Goal: Information Seeking & Learning: Compare options

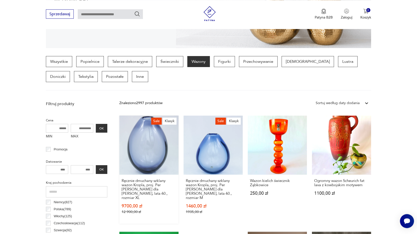
click at [145, 140] on link "Sale Klasyk Ręcznie dmuchany szklany wazon Kropla, proj. Per [PERSON_NAME] dla …" at bounding box center [148, 170] width 59 height 108
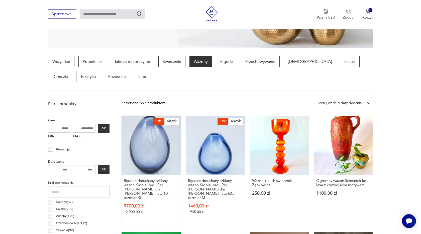
scroll to position [29, 0]
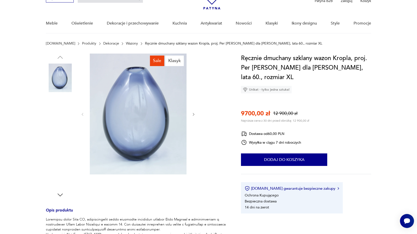
click at [144, 137] on img at bounding box center [138, 114] width 97 height 121
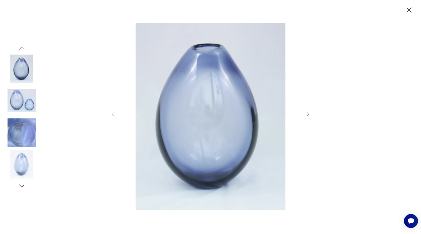
click at [28, 107] on img at bounding box center [22, 101] width 29 height 29
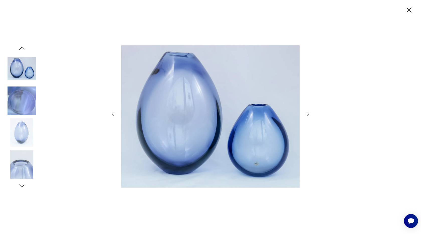
click at [24, 108] on img at bounding box center [22, 101] width 29 height 29
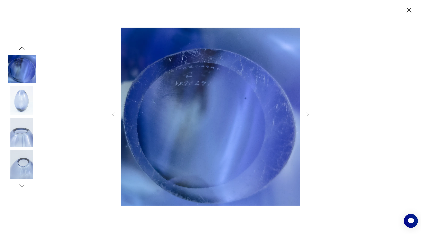
click at [20, 108] on img at bounding box center [22, 101] width 29 height 29
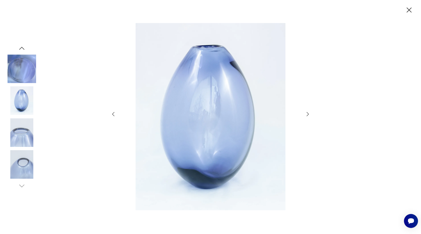
click at [18, 135] on img at bounding box center [22, 133] width 29 height 29
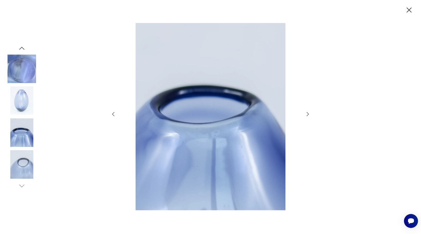
click at [20, 169] on img at bounding box center [22, 164] width 29 height 29
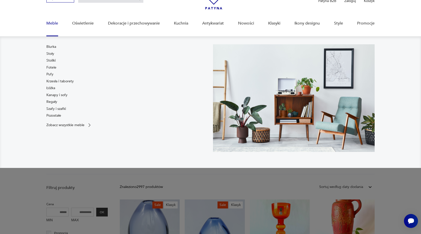
click at [400, 105] on nav "Biurka Stoły Stoliki Fotele Pufy Krzesła i taborety Łóżka Kanapy i sofy Regały …" at bounding box center [210, 102] width 421 height 132
click at [152, 106] on div "Biurka Stoły Stoliki Fotele Pufy Krzesła i taborety Łóżka Kanapy i sofy Regały …" at bounding box center [127, 82] width 162 height 76
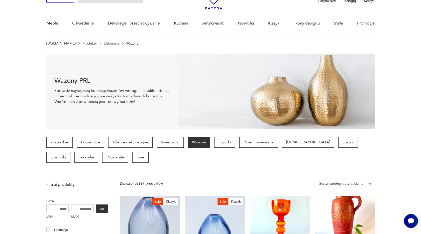
drag, startPoint x: 405, startPoint y: 96, endPoint x: 413, endPoint y: 126, distance: 30.4
click at [413, 126] on section "Wazony PRL Sprawdź największą kolekcję wazonów vintage – smukłe, obłe, z uchem …" at bounding box center [210, 91] width 421 height 75
click at [215, 166] on div "Wszystkie Popielnice Talerze dekoracyjne Świeczniki Wazony Figurki Przechowywan…" at bounding box center [210, 154] width 329 height 35
click at [19, 118] on section "Wazony PRL Sprawdź największą kolekcję wazonów vintage – smukłe, obłe, z uchem …" at bounding box center [210, 91] width 421 height 75
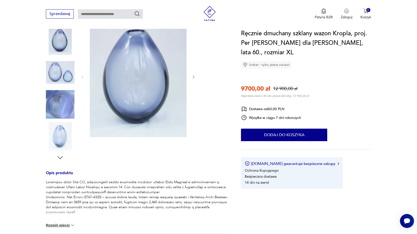
scroll to position [77, 0]
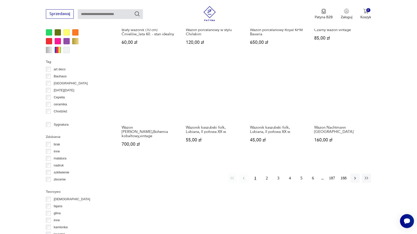
scroll to position [514, 0]
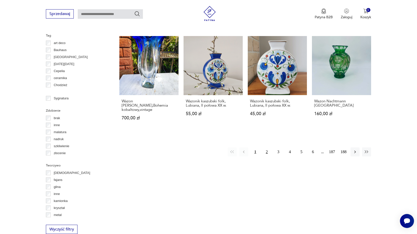
click at [266, 148] on button "2" at bounding box center [266, 152] width 9 height 9
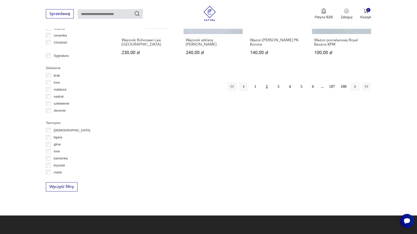
scroll to position [568, 0]
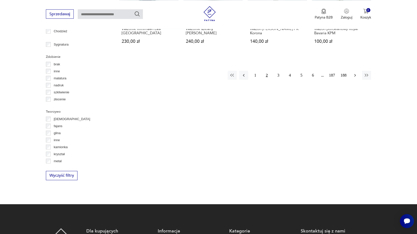
click at [355, 76] on icon "button" at bounding box center [355, 75] width 5 height 5
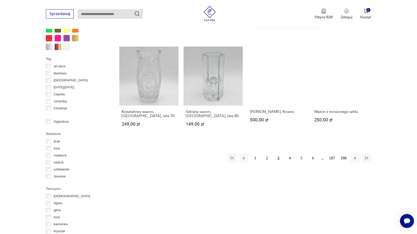
scroll to position [492, 0]
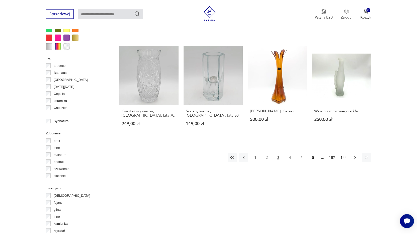
click at [355, 155] on icon "button" at bounding box center [355, 157] width 5 height 5
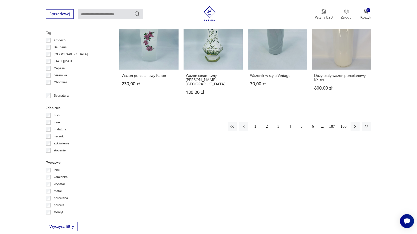
scroll to position [27, 0]
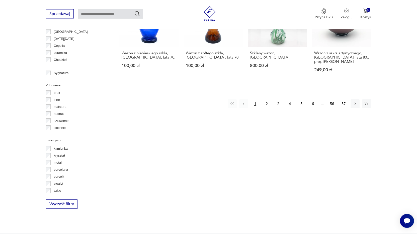
scroll to position [543, 0]
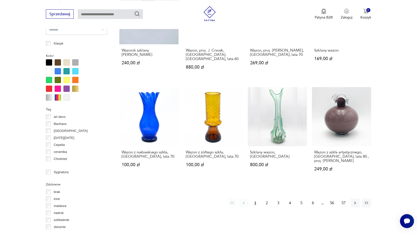
scroll to position [492, 0]
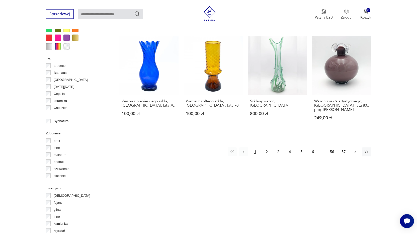
click at [356, 150] on icon "button" at bounding box center [355, 152] width 5 height 5
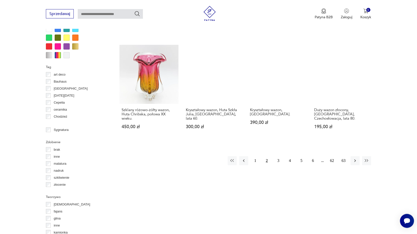
scroll to position [543, 0]
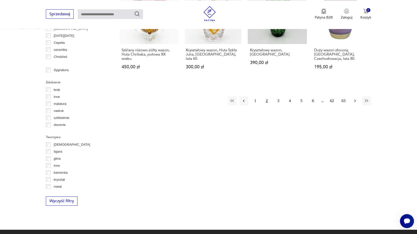
click at [354, 99] on icon "button" at bounding box center [355, 101] width 5 height 5
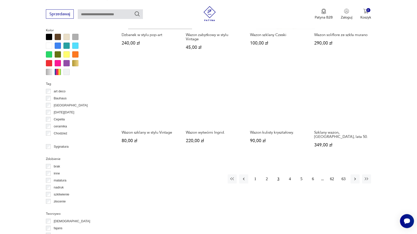
scroll to position [517, 0]
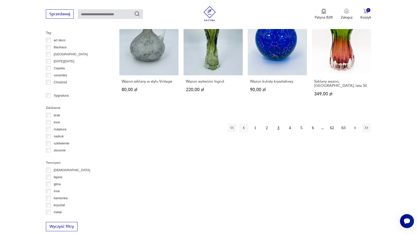
click at [354, 126] on icon "button" at bounding box center [355, 128] width 5 height 5
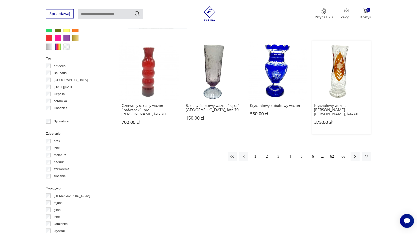
scroll to position [492, 0]
click at [354, 154] on icon "button" at bounding box center [355, 156] width 5 height 5
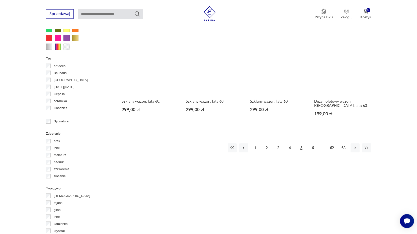
scroll to position [492, 0]
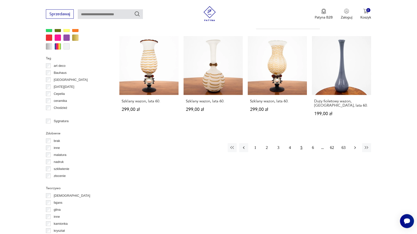
click at [355, 147] on icon "button" at bounding box center [355, 148] width 2 height 3
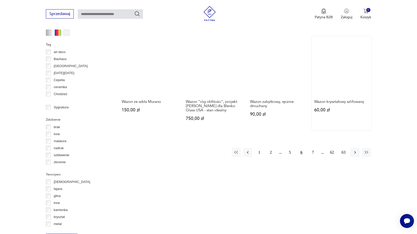
scroll to position [517, 0]
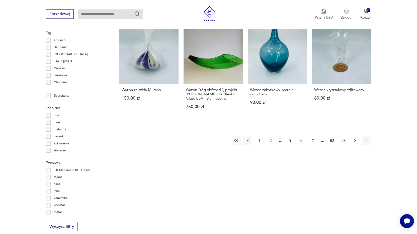
click at [355, 140] on icon "button" at bounding box center [355, 141] width 2 height 3
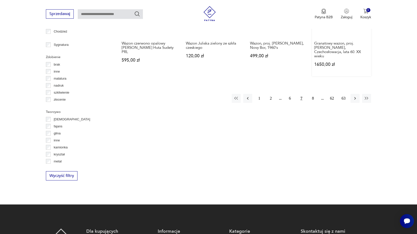
scroll to position [568, 0]
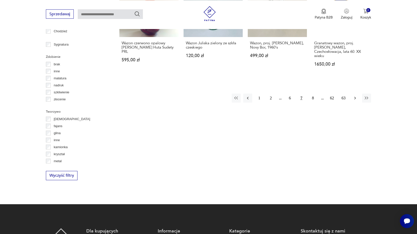
click at [354, 96] on icon "button" at bounding box center [355, 98] width 5 height 5
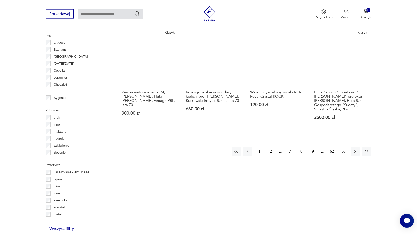
scroll to position [543, 0]
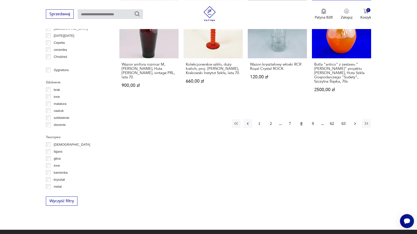
click at [355, 121] on icon "button" at bounding box center [355, 123] width 5 height 5
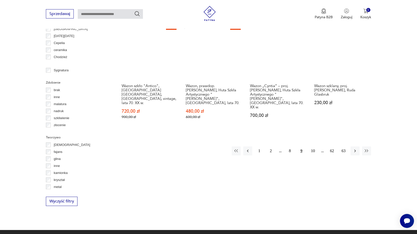
scroll to position [543, 0]
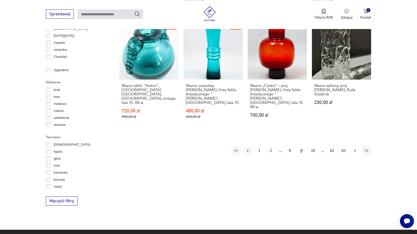
click at [355, 148] on icon "button" at bounding box center [355, 150] width 5 height 5
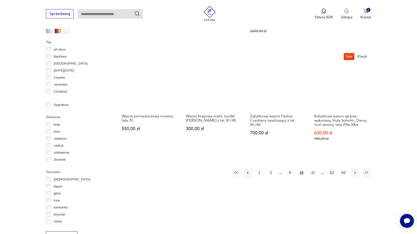
scroll to position [543, 0]
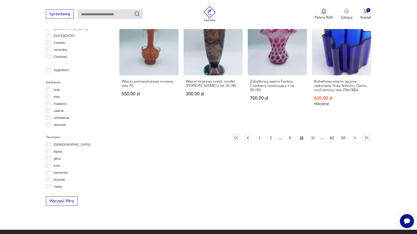
click at [356, 136] on icon "button" at bounding box center [355, 138] width 5 height 5
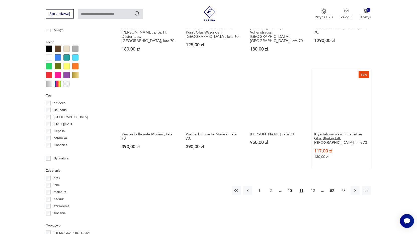
scroll to position [466, 0]
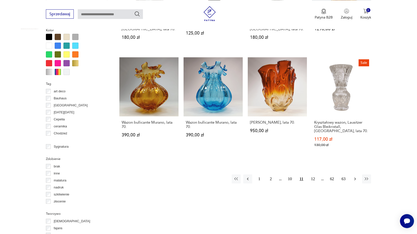
click at [355, 177] on icon "button" at bounding box center [355, 179] width 5 height 5
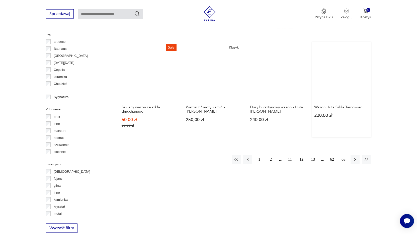
scroll to position [517, 0]
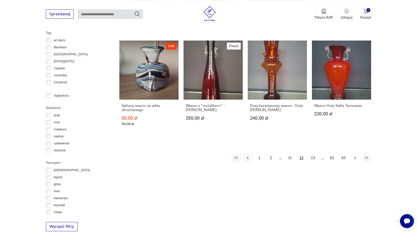
click at [355, 157] on icon "button" at bounding box center [355, 158] width 2 height 3
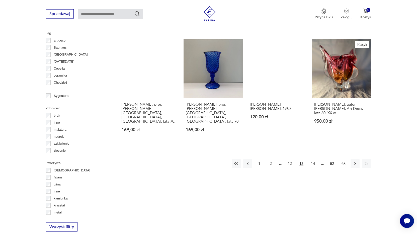
scroll to position [517, 0]
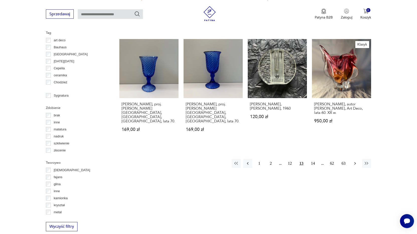
click at [355, 161] on icon "button" at bounding box center [355, 163] width 5 height 5
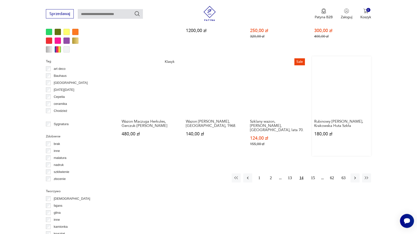
scroll to position [517, 0]
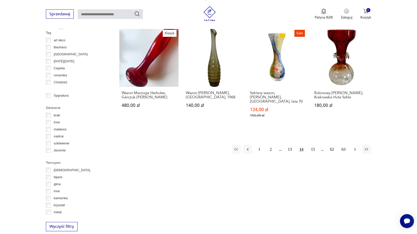
click at [353, 147] on icon "button" at bounding box center [355, 149] width 5 height 5
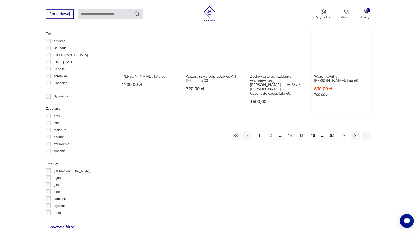
scroll to position [517, 0]
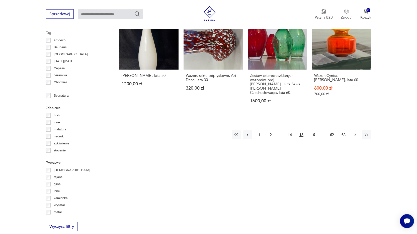
click at [353, 133] on icon "button" at bounding box center [355, 135] width 5 height 5
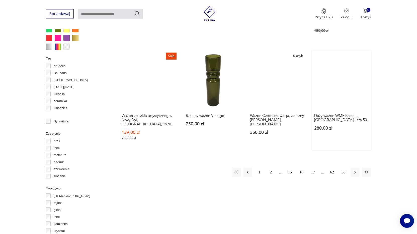
scroll to position [492, 0]
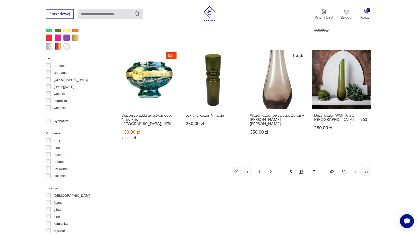
click at [356, 170] on icon "button" at bounding box center [355, 172] width 5 height 5
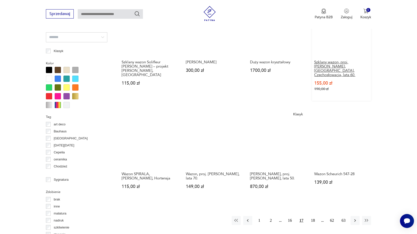
scroll to position [440, 0]
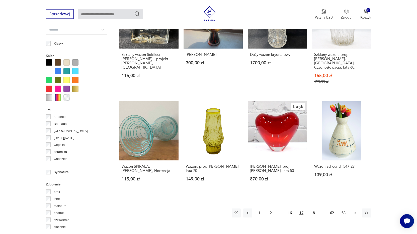
click at [354, 211] on icon "button" at bounding box center [355, 213] width 5 height 5
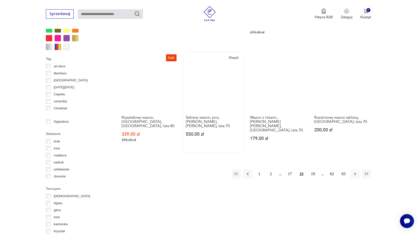
scroll to position [492, 0]
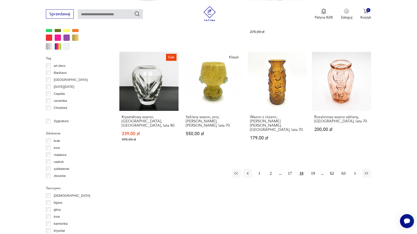
click at [355, 171] on icon "button" at bounding box center [355, 173] width 5 height 5
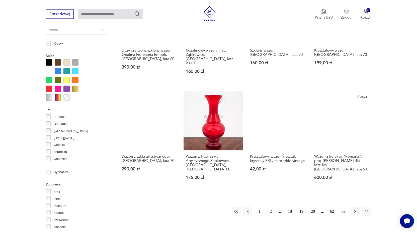
scroll to position [517, 0]
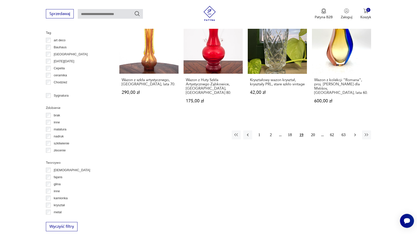
click at [355, 133] on icon "button" at bounding box center [355, 135] width 5 height 5
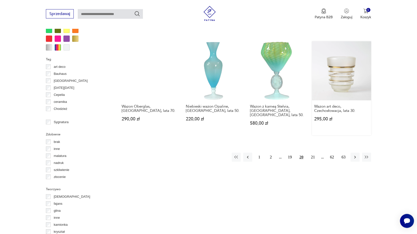
scroll to position [517, 0]
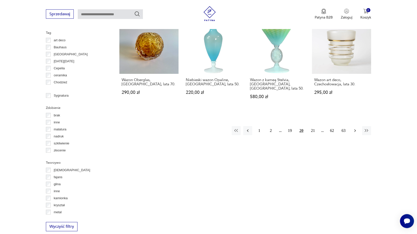
click at [356, 128] on icon "button" at bounding box center [355, 130] width 5 height 5
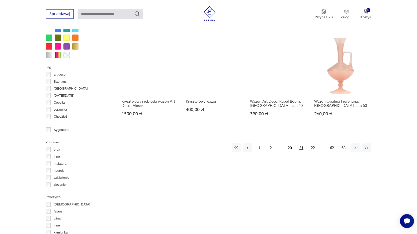
scroll to position [517, 0]
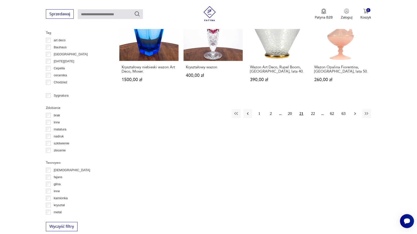
click at [356, 114] on icon "button" at bounding box center [355, 113] width 5 height 5
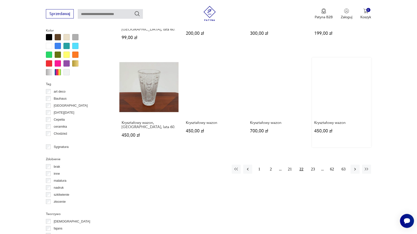
scroll to position [466, 0]
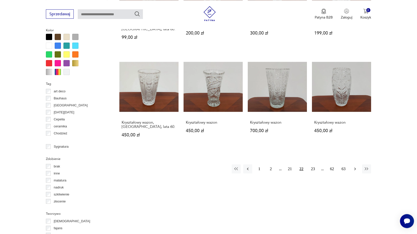
click at [352, 165] on button "button" at bounding box center [355, 169] width 9 height 9
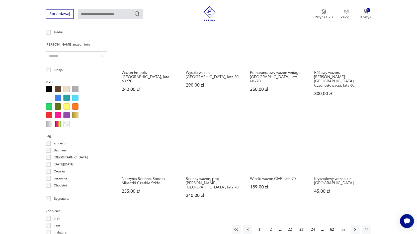
scroll to position [415, 0]
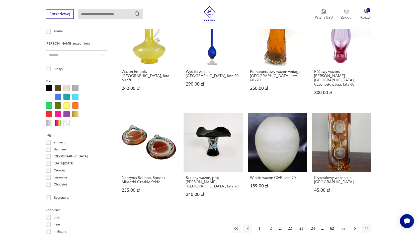
click at [354, 226] on icon "button" at bounding box center [355, 228] width 5 height 5
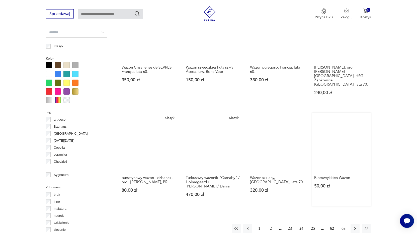
scroll to position [466, 0]
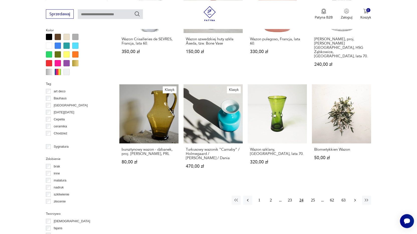
click at [354, 198] on icon "button" at bounding box center [355, 200] width 5 height 5
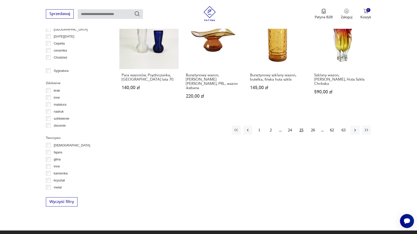
scroll to position [543, 0]
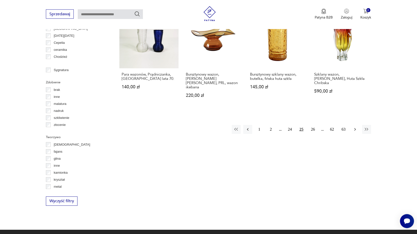
click at [354, 127] on icon "button" at bounding box center [355, 129] width 5 height 5
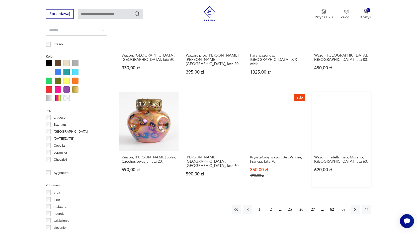
scroll to position [440, 0]
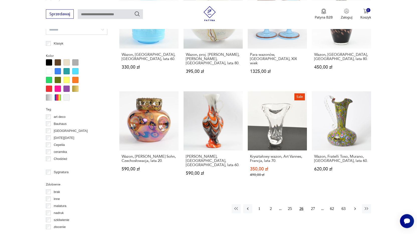
click at [354, 207] on icon "button" at bounding box center [355, 209] width 5 height 5
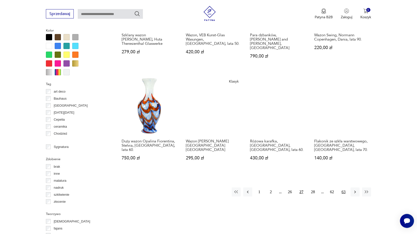
scroll to position [466, 0]
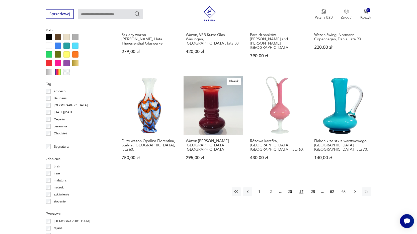
click at [353, 190] on icon "button" at bounding box center [355, 192] width 5 height 5
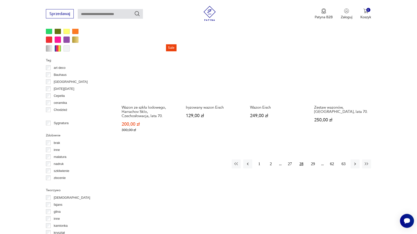
scroll to position [492, 0]
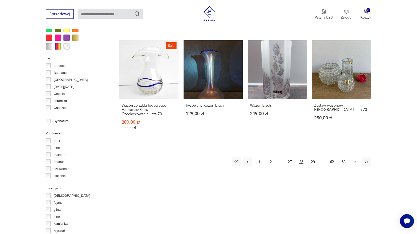
click at [356, 160] on icon "button" at bounding box center [355, 162] width 5 height 5
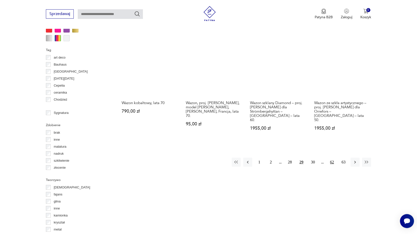
scroll to position [517, 0]
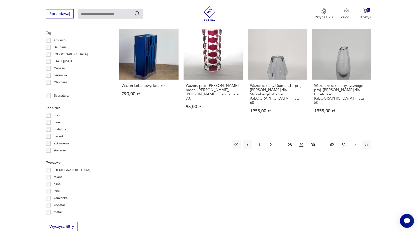
click at [353, 143] on icon "button" at bounding box center [355, 145] width 5 height 5
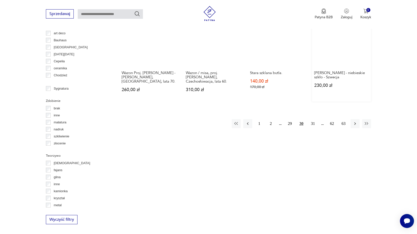
scroll to position [543, 0]
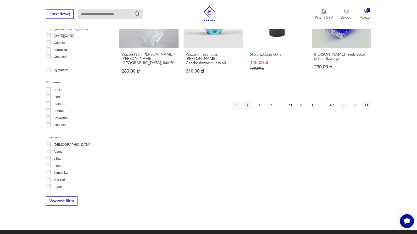
click at [357, 103] on icon "button" at bounding box center [355, 105] width 5 height 5
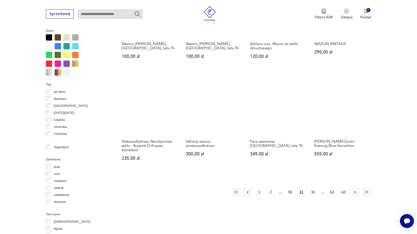
scroll to position [466, 0]
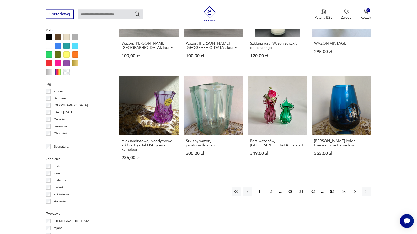
click at [355, 190] on icon "button" at bounding box center [355, 192] width 5 height 5
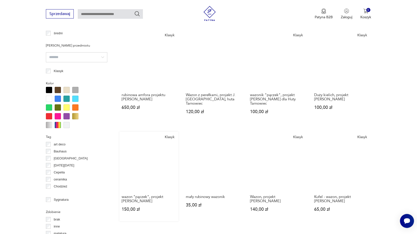
scroll to position [440, 0]
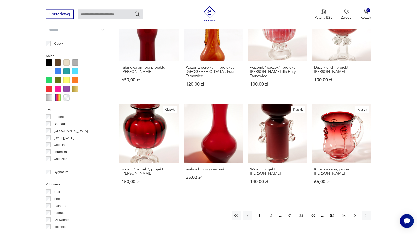
click at [354, 214] on icon "button" at bounding box center [355, 216] width 5 height 5
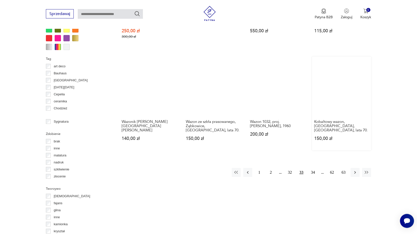
scroll to position [517, 0]
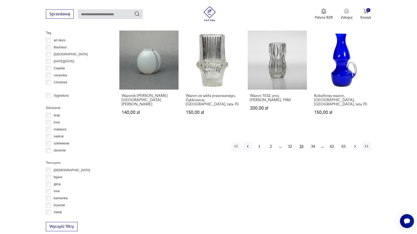
drag, startPoint x: 357, startPoint y: 134, endPoint x: 353, endPoint y: 134, distance: 4.3
click at [355, 144] on icon "button" at bounding box center [355, 146] width 5 height 5
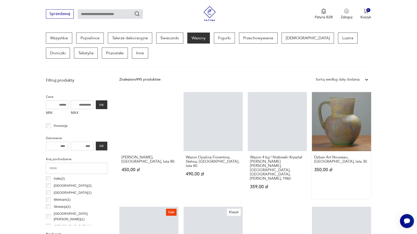
scroll to position [133, 0]
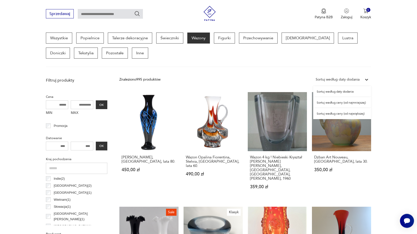
click at [366, 81] on icon at bounding box center [366, 80] width 3 height 2
click at [351, 115] on div "Sortuj według ceny (od największej)" at bounding box center [342, 114] width 58 height 11
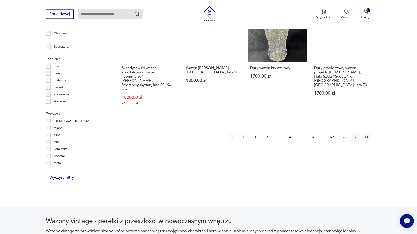
scroll to position [517, 0]
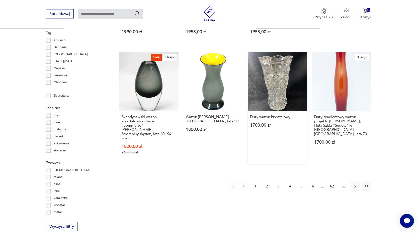
click at [279, 75] on link "Duży wazon kryształowy 1700,00 zł" at bounding box center [277, 108] width 59 height 113
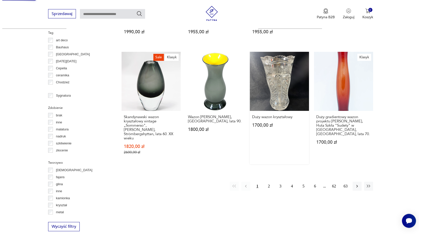
scroll to position [29, 0]
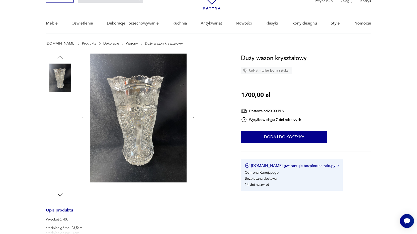
click at [140, 126] on img at bounding box center [138, 118] width 97 height 129
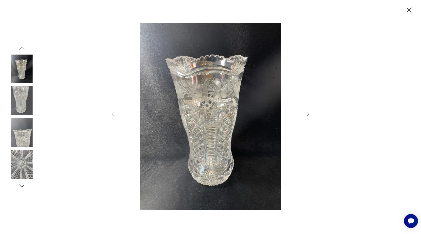
click at [309, 113] on icon "button" at bounding box center [308, 114] width 6 height 6
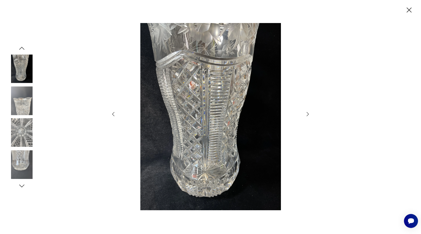
click at [308, 113] on icon "button" at bounding box center [308, 114] width 6 height 6
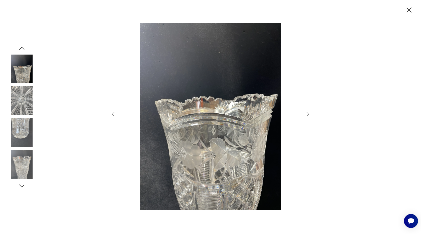
click at [308, 113] on icon "button" at bounding box center [308, 114] width 6 height 6
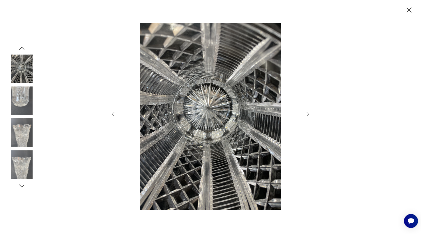
click at [308, 113] on icon "button" at bounding box center [308, 114] width 6 height 6
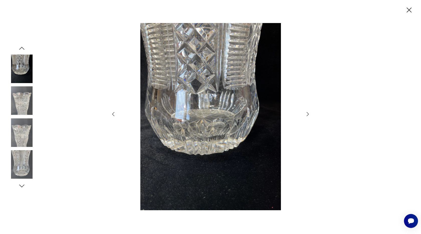
click at [307, 113] on icon "button" at bounding box center [308, 114] width 6 height 6
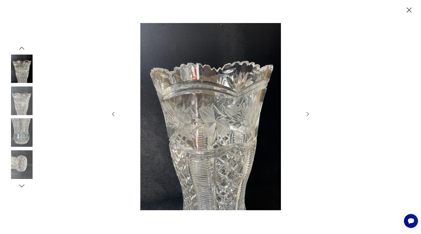
click at [307, 113] on icon "button" at bounding box center [308, 114] width 6 height 6
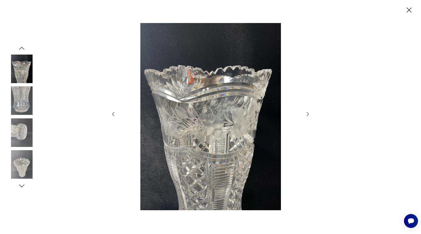
click at [306, 113] on icon "button" at bounding box center [308, 114] width 6 height 6
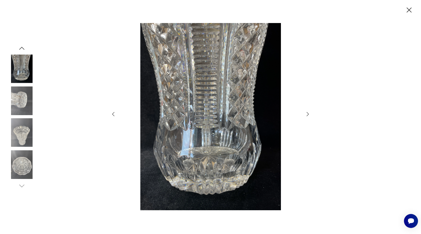
click at [306, 113] on icon "button" at bounding box center [308, 114] width 6 height 6
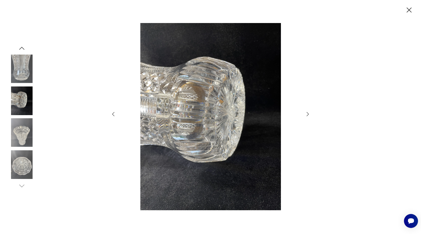
click at [306, 113] on icon "button" at bounding box center [308, 114] width 6 height 6
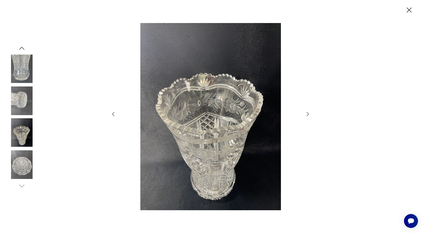
click at [305, 113] on icon "button" at bounding box center [308, 114] width 6 height 6
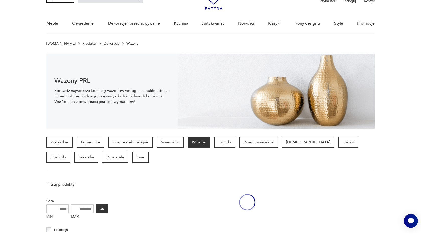
scroll to position [506, 0]
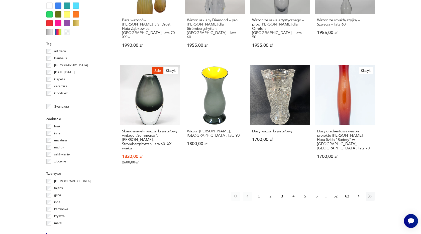
click at [358, 195] on icon "button" at bounding box center [359, 196] width 2 height 3
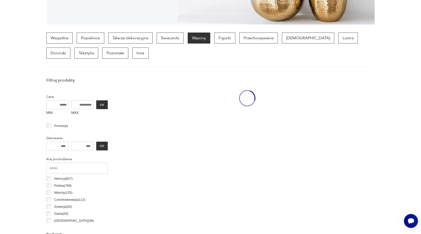
scroll to position [133, 0]
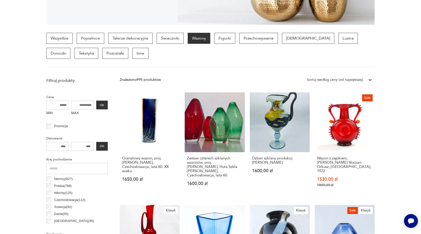
drag, startPoint x: 392, startPoint y: 169, endPoint x: 398, endPoint y: 163, distance: 7.8
click at [121, 187] on link "Granatowy wazon, proj. [PERSON_NAME], Czechosłowacja, lata 60. XX wieku 1650,00…" at bounding box center [150, 145] width 60 height 105
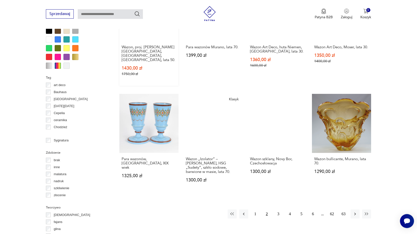
scroll to position [491, 0]
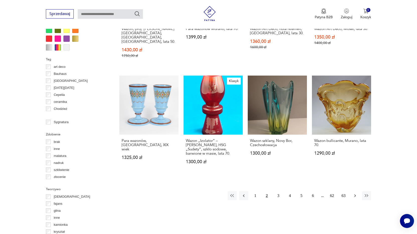
click at [355, 194] on icon "button" at bounding box center [355, 196] width 5 height 5
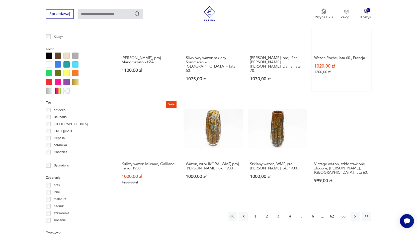
scroll to position [466, 0]
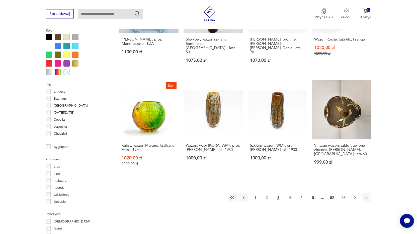
click at [356, 196] on icon "button" at bounding box center [355, 198] width 5 height 5
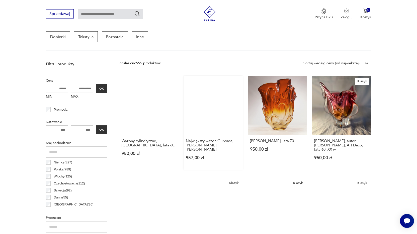
scroll to position [159, 0]
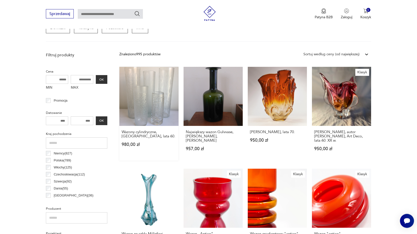
click at [150, 106] on link "Wazony cylindryczne, [GEOGRAPHIC_DATA], lata 60. 980,00 zł" at bounding box center [148, 114] width 59 height 94
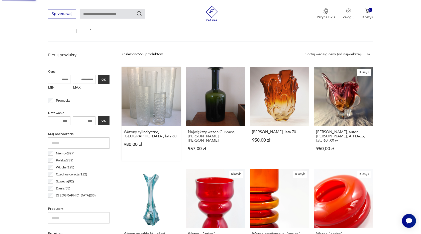
scroll to position [29, 0]
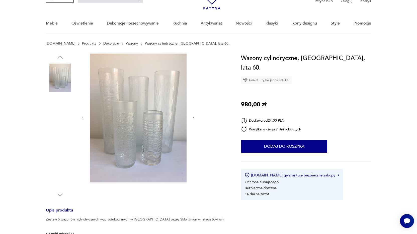
click at [121, 123] on img at bounding box center [138, 118] width 97 height 129
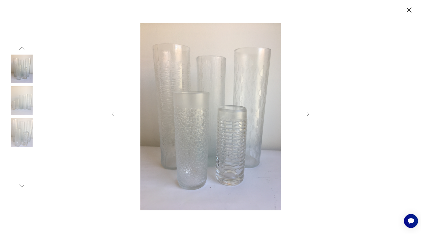
click at [187, 125] on img at bounding box center [210, 117] width 179 height 188
click at [309, 113] on icon "button" at bounding box center [308, 114] width 6 height 6
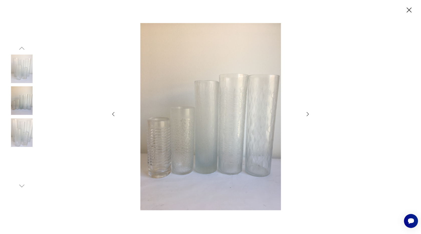
click at [309, 113] on icon "button" at bounding box center [308, 114] width 6 height 6
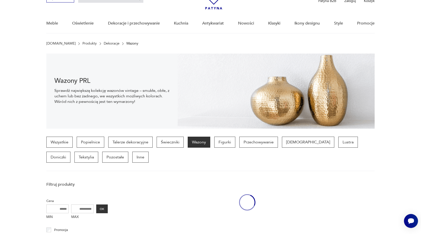
scroll to position [136, 0]
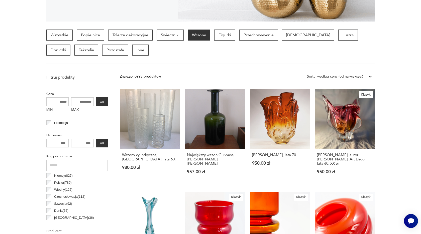
drag, startPoint x: 403, startPoint y: 172, endPoint x: 403, endPoint y: 166, distance: 6.8
drag, startPoint x: 393, startPoint y: 150, endPoint x: 421, endPoint y: 180, distance: 41.0
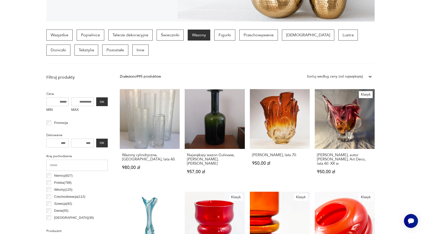
click at [340, 120] on link "Klasyk [PERSON_NAME], autor [PERSON_NAME], [PERSON_NAME], lata 60. XX w. 950,00…" at bounding box center [345, 136] width 60 height 95
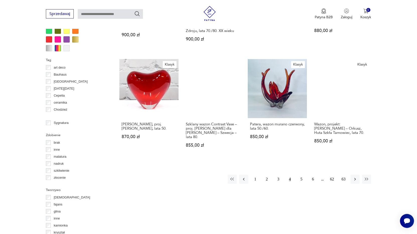
scroll to position [488, 0]
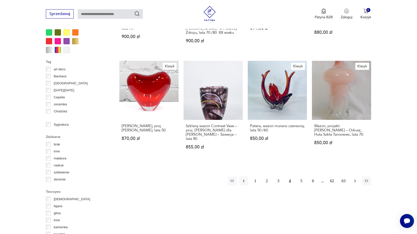
click at [354, 179] on icon "button" at bounding box center [355, 181] width 5 height 5
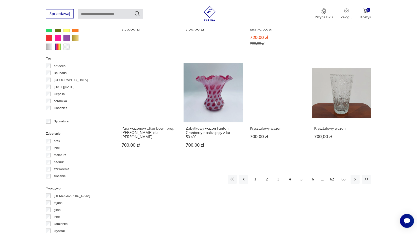
scroll to position [517, 0]
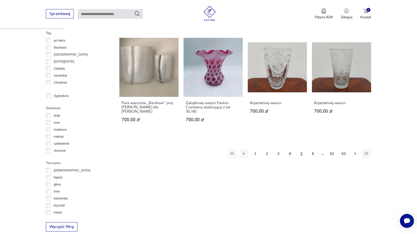
click at [356, 151] on icon "button" at bounding box center [355, 153] width 5 height 5
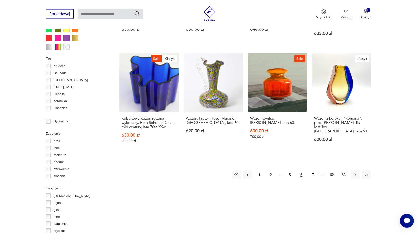
scroll to position [568, 0]
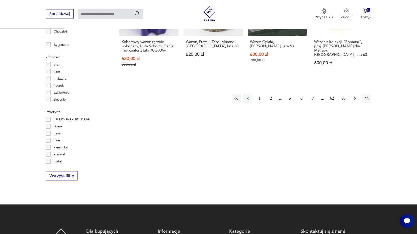
click at [354, 96] on icon "button" at bounding box center [355, 98] width 5 height 5
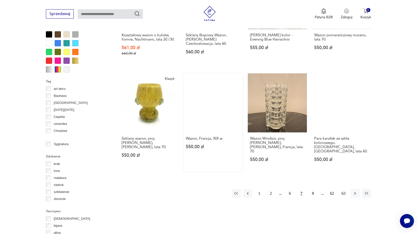
scroll to position [491, 0]
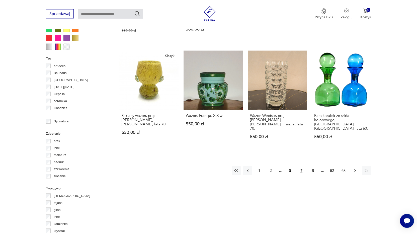
click at [355, 169] on icon "button" at bounding box center [355, 171] width 5 height 5
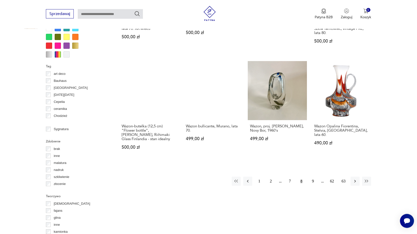
scroll to position [517, 0]
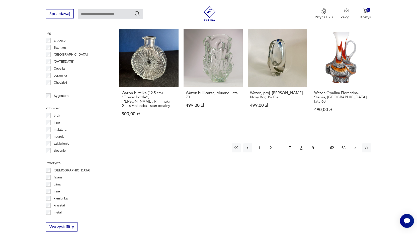
click at [355, 147] on icon "button" at bounding box center [355, 148] width 2 height 3
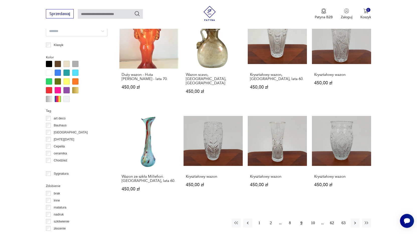
scroll to position [440, 0]
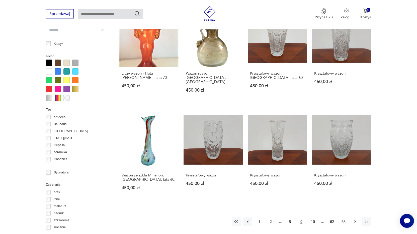
click at [354, 220] on icon "button" at bounding box center [355, 222] width 5 height 5
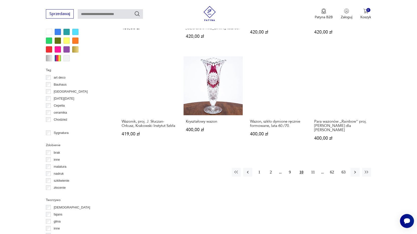
scroll to position [491, 0]
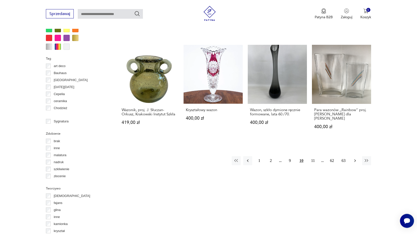
click at [355, 158] on icon "button" at bounding box center [355, 160] width 5 height 5
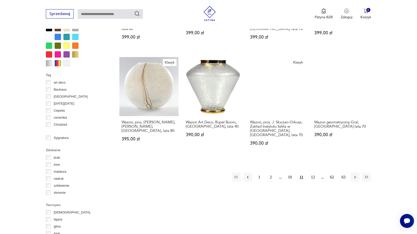
scroll to position [491, 0]
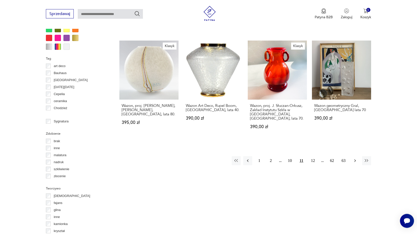
click at [355, 160] on icon "button" at bounding box center [355, 161] width 2 height 3
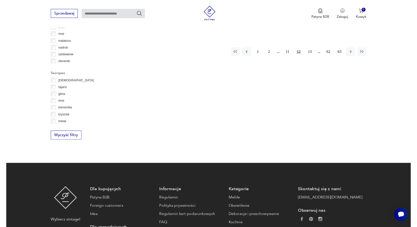
scroll to position [645, 0]
